Goal: Task Accomplishment & Management: Manage account settings

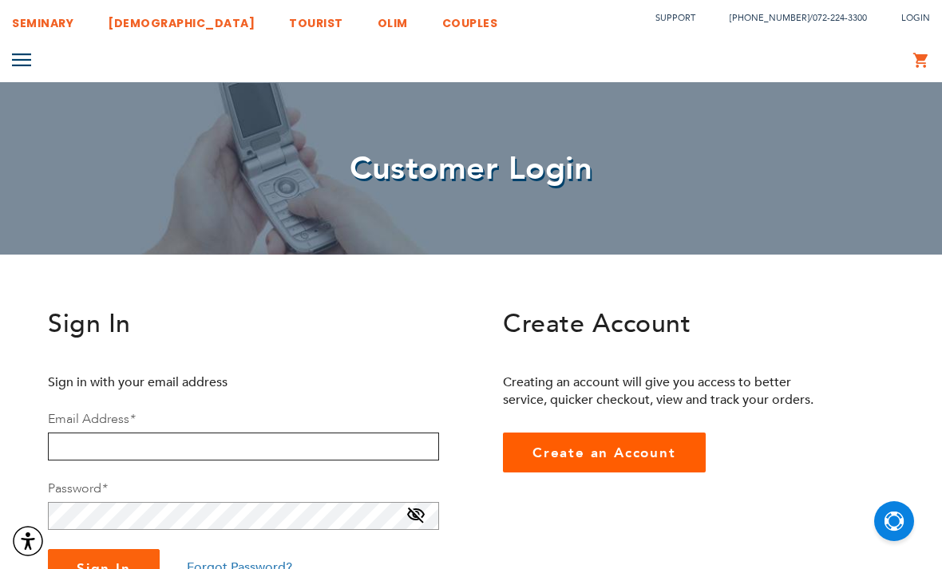
scroll to position [63, 0]
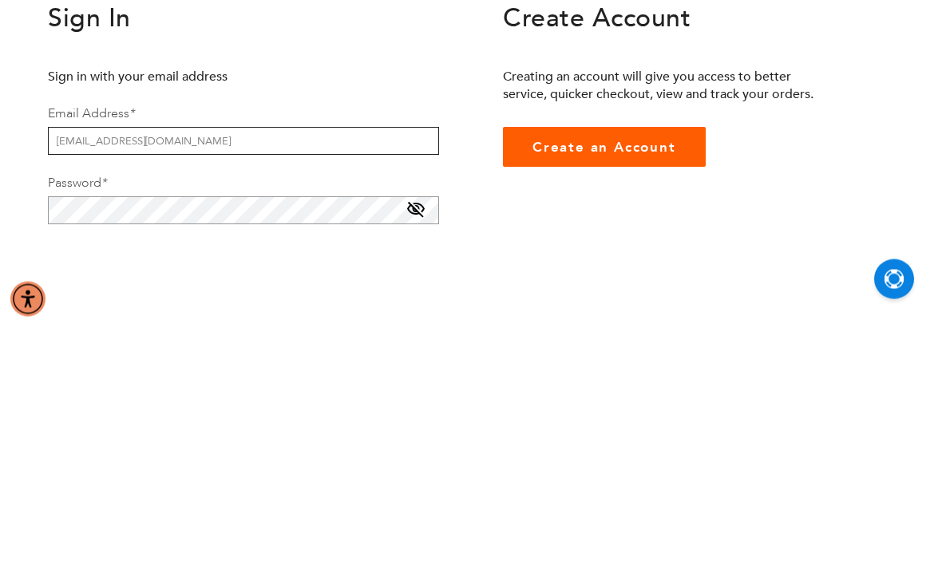
type input "[EMAIL_ADDRESS][DOMAIN_NAME]"
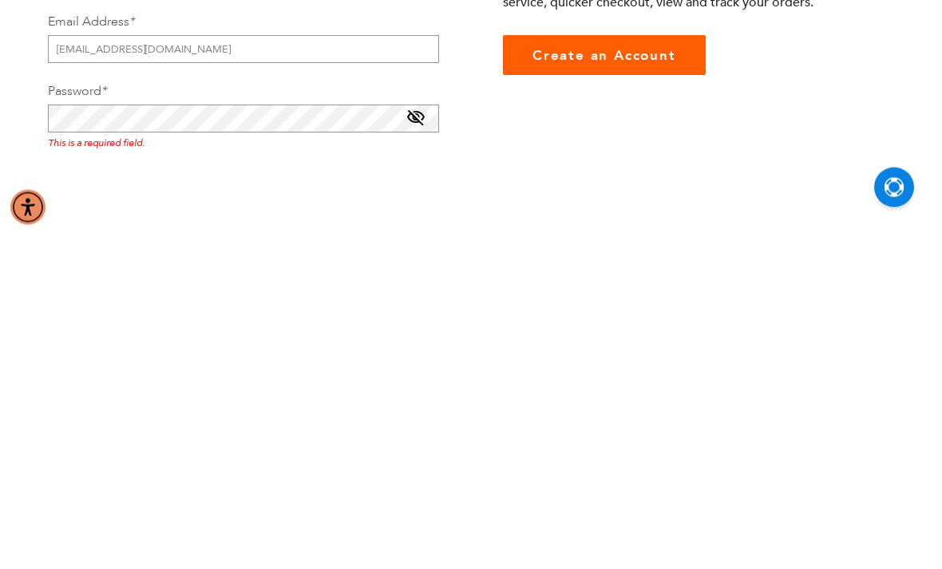
scroll to position [397, 0]
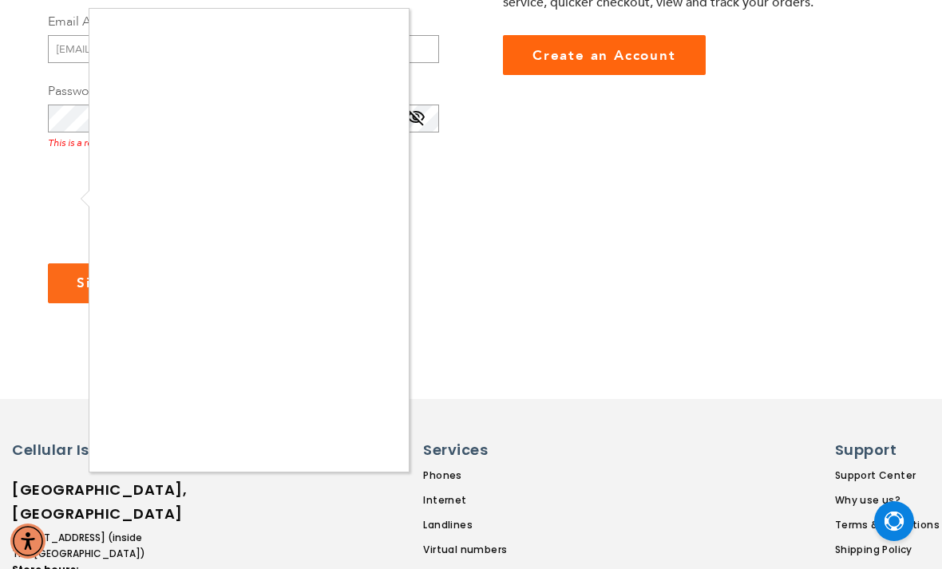
checkbox input "true"
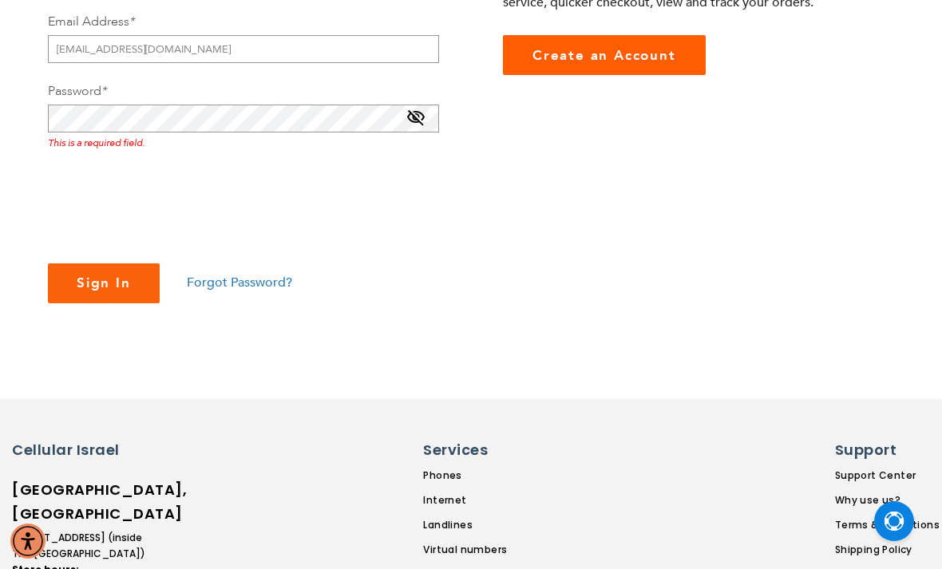
click at [209, 264] on div "Sign In Forgot Password?" at bounding box center [243, 283] width 391 height 40
click at [223, 274] on span "Forgot Password?" at bounding box center [239, 283] width 105 height 18
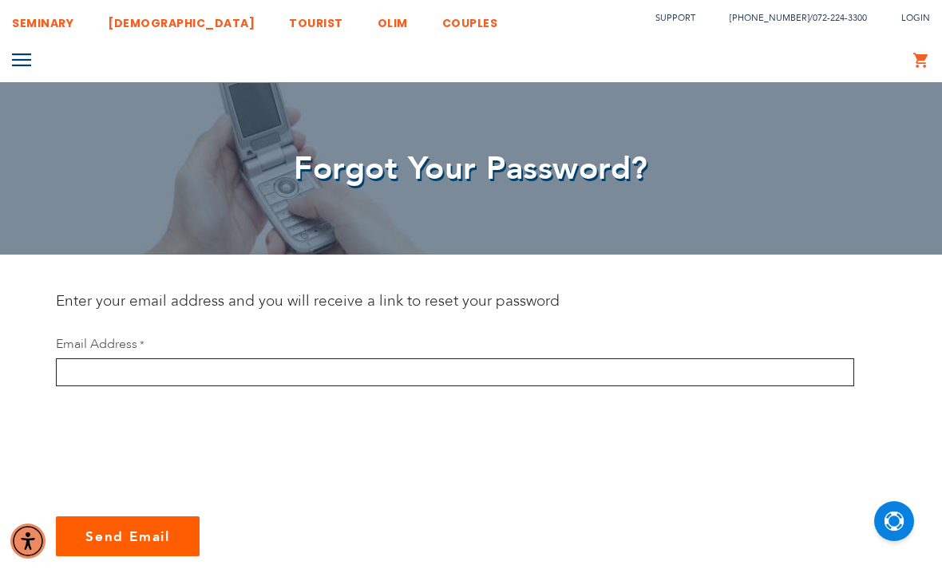
click at [78, 376] on input "email" at bounding box center [455, 372] width 798 height 28
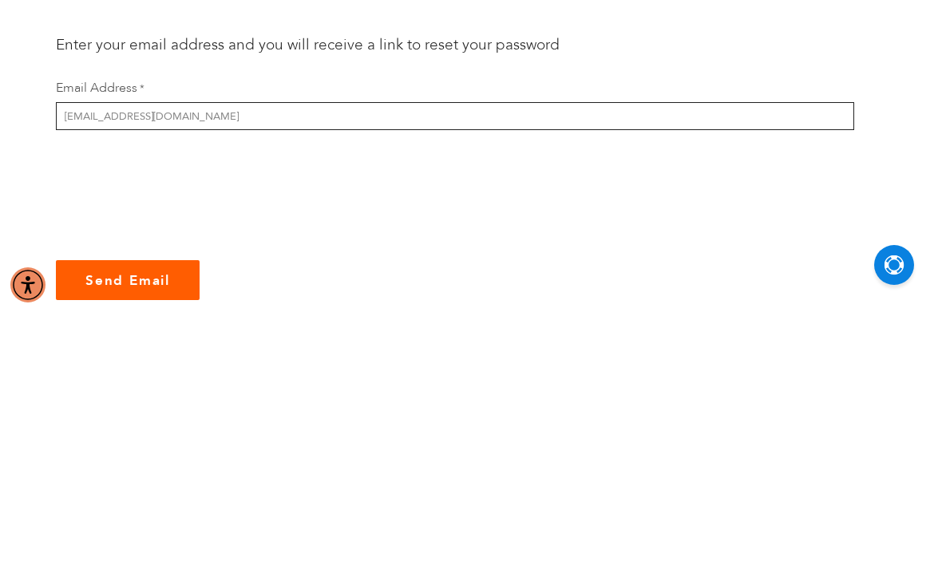
type input "[EMAIL_ADDRESS][DOMAIN_NAME]"
click at [128, 516] on button "Send Email" at bounding box center [128, 536] width 144 height 40
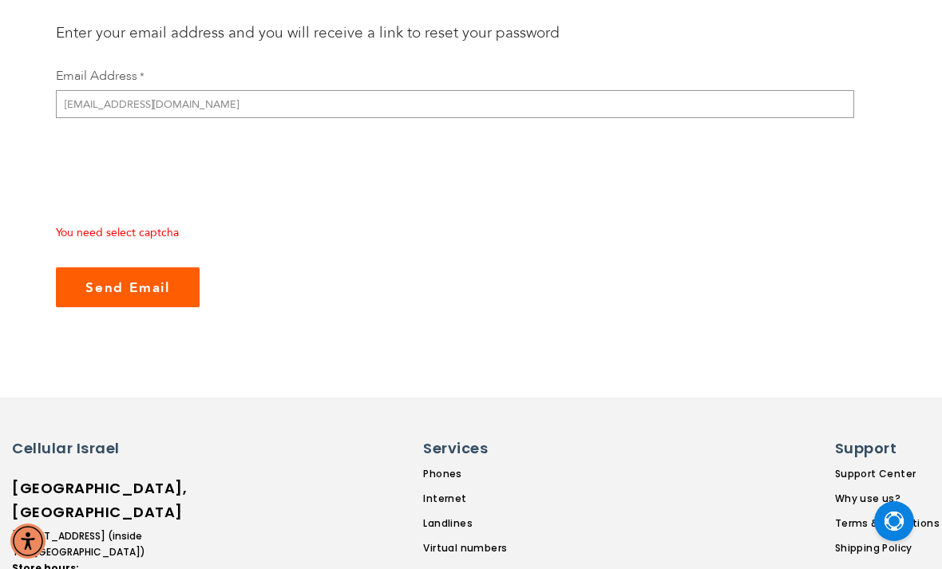
checkbox input "true"
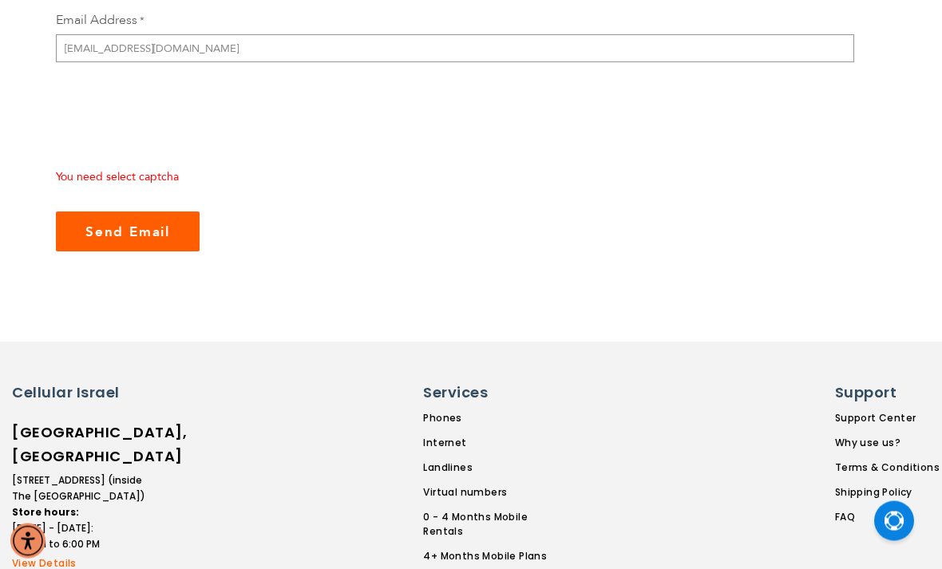
scroll to position [326, 0]
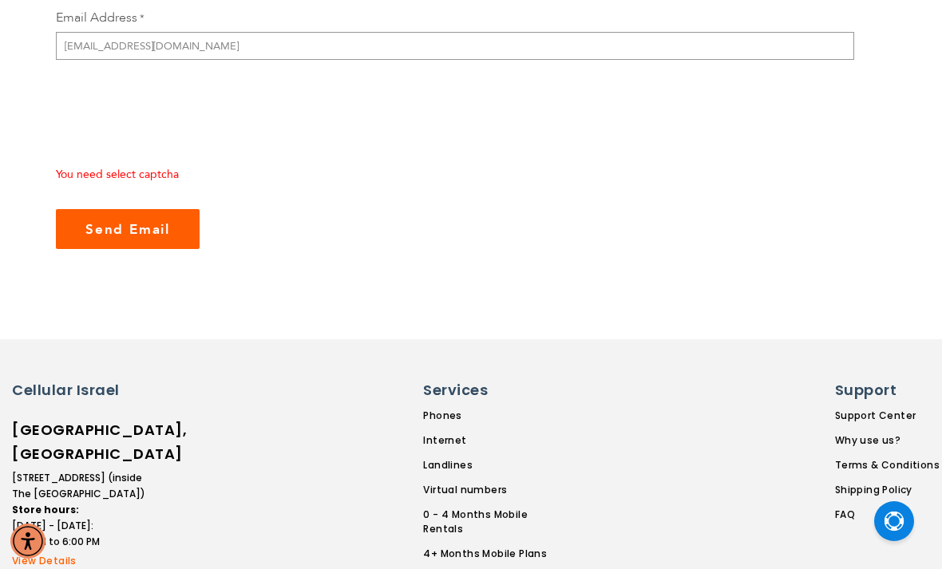
click at [84, 227] on button "Send Email" at bounding box center [128, 229] width 144 height 40
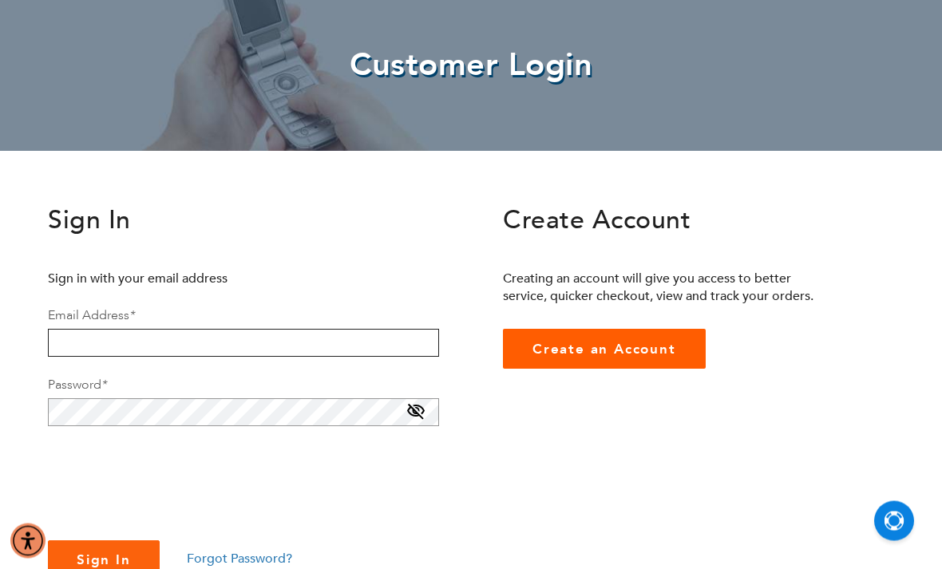
scroll to position [105, 0]
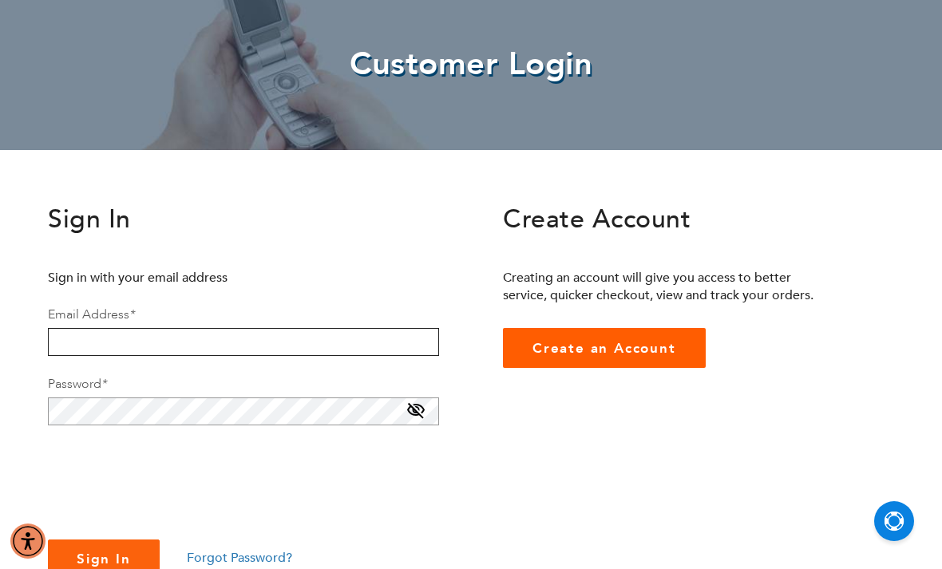
click at [57, 342] on input "email" at bounding box center [243, 342] width 391 height 28
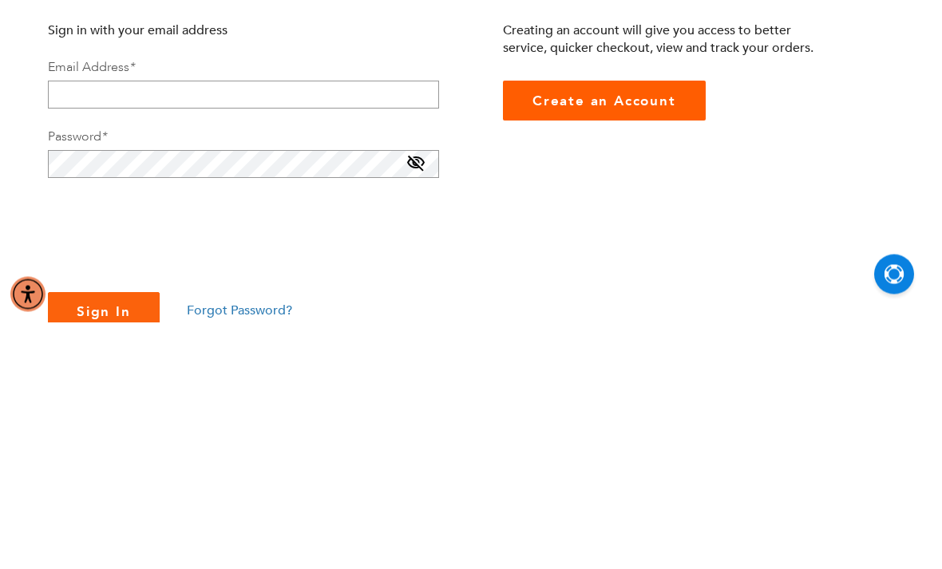
scroll to position [352, 0]
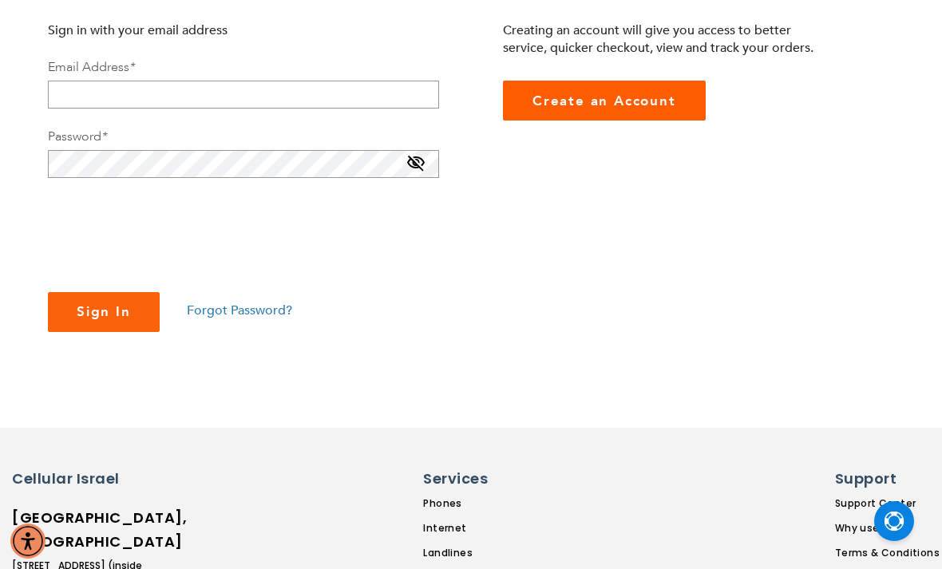
checkbox input "true"
click at [87, 105] on input "email" at bounding box center [243, 95] width 391 height 28
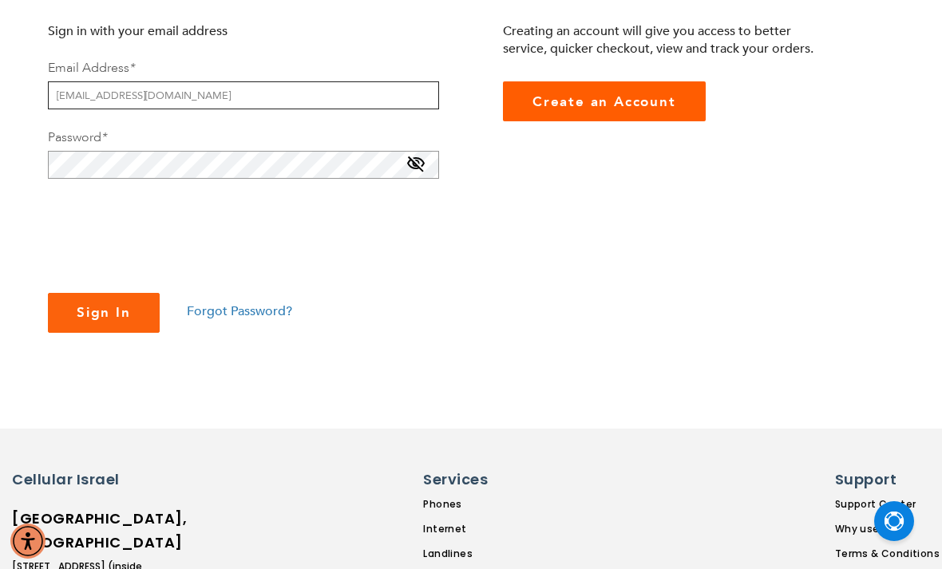
type input "[EMAIL_ADDRESS][DOMAIN_NAME]"
click at [73, 147] on div "Password *" at bounding box center [243, 154] width 391 height 50
click at [103, 312] on button "Sign In" at bounding box center [104, 313] width 112 height 40
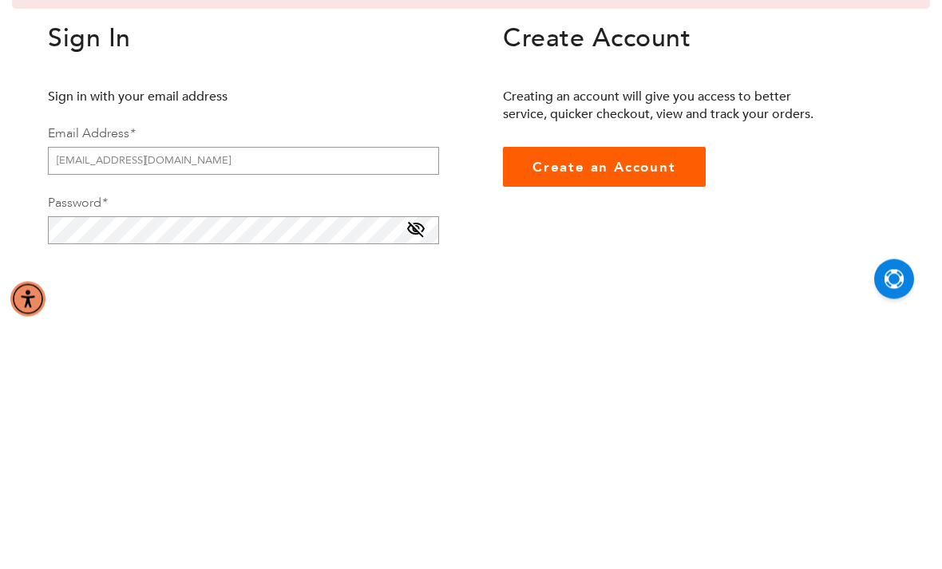
scroll to position [94, 0]
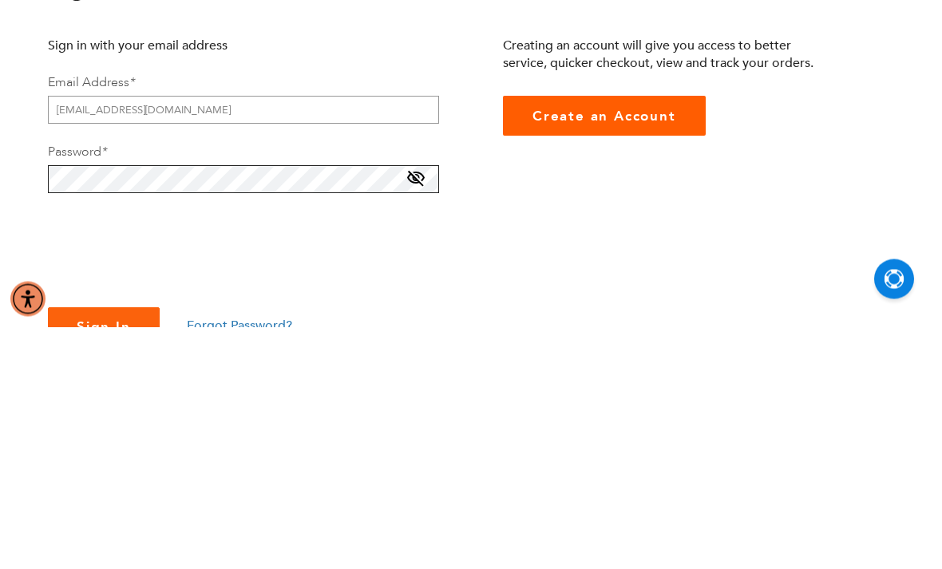
click at [103, 550] on button "Sign In" at bounding box center [104, 570] width 112 height 40
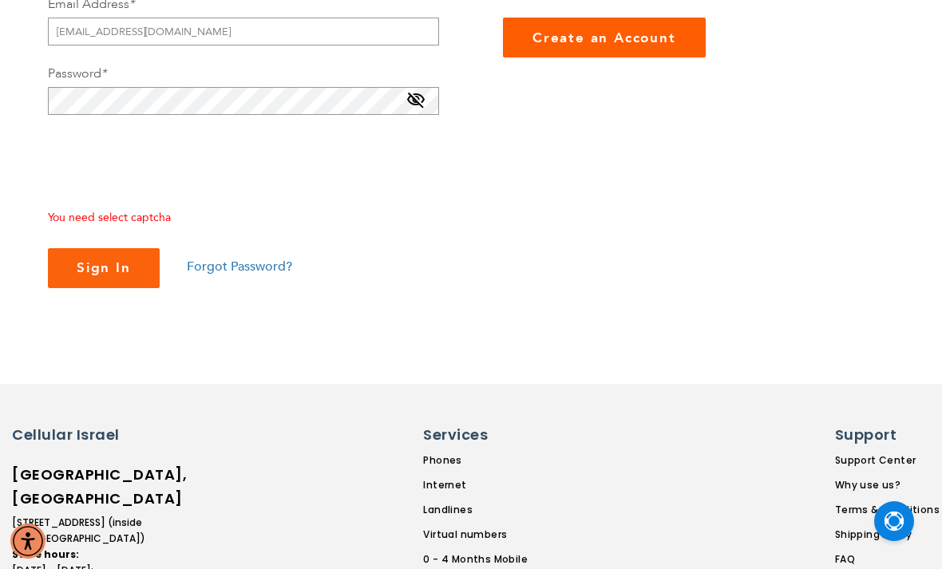
checkbox input "true"
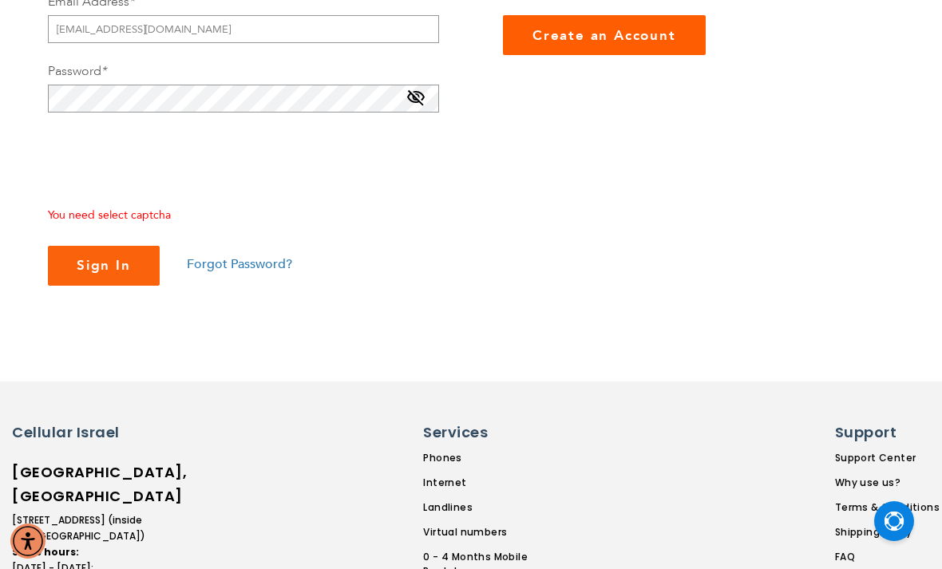
click at [79, 263] on span "Sign In" at bounding box center [104, 265] width 54 height 18
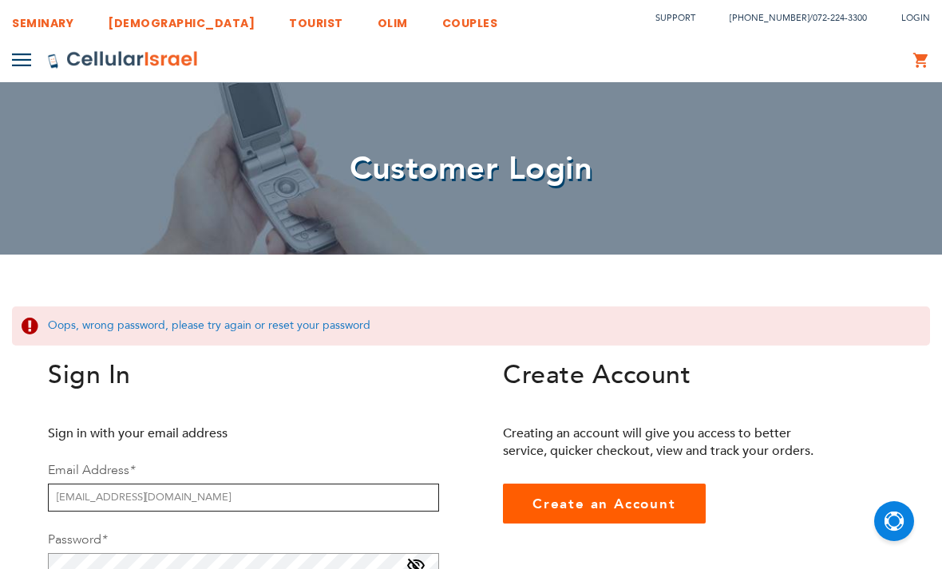
scroll to position [113, 0]
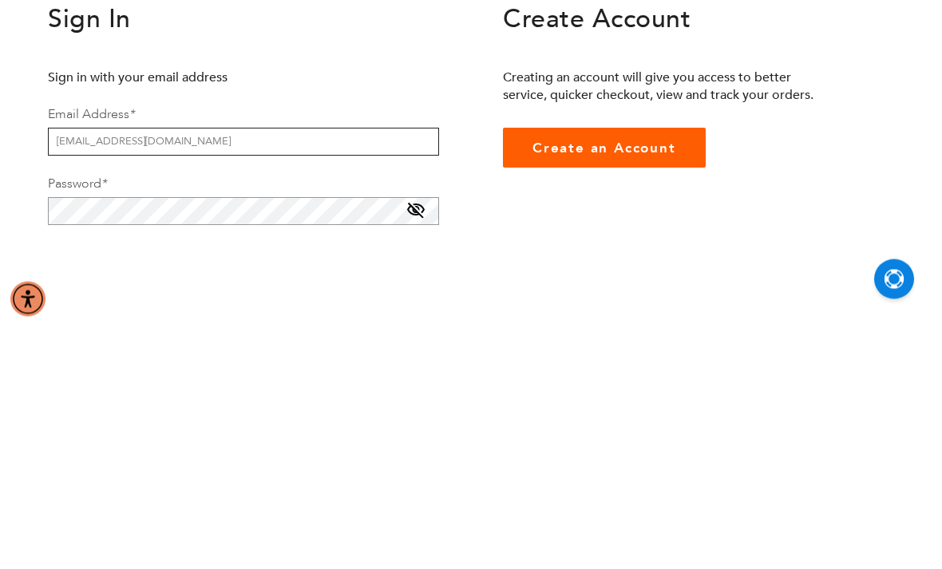
type input "[EMAIL_ADDRESS][DOMAIN_NAME]"
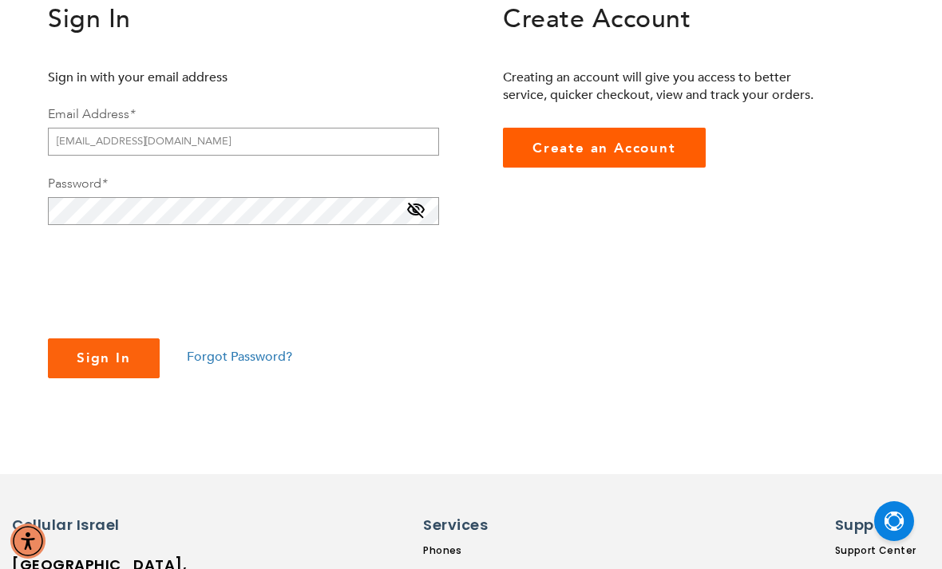
click at [83, 362] on span "Sign In" at bounding box center [104, 358] width 54 height 18
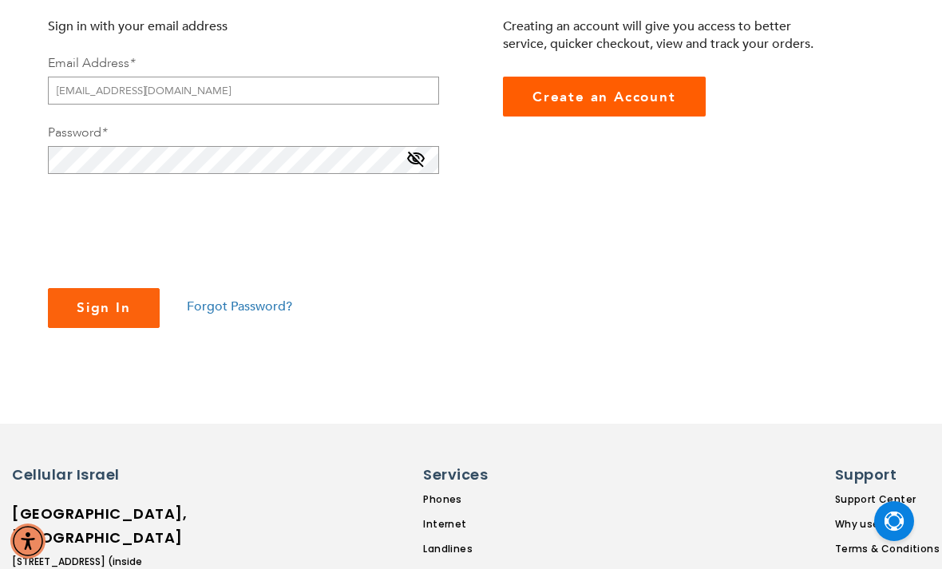
checkbox input "true"
click at [86, 322] on button "Sign In" at bounding box center [104, 308] width 112 height 40
